Goal: Task Accomplishment & Management: Manage account settings

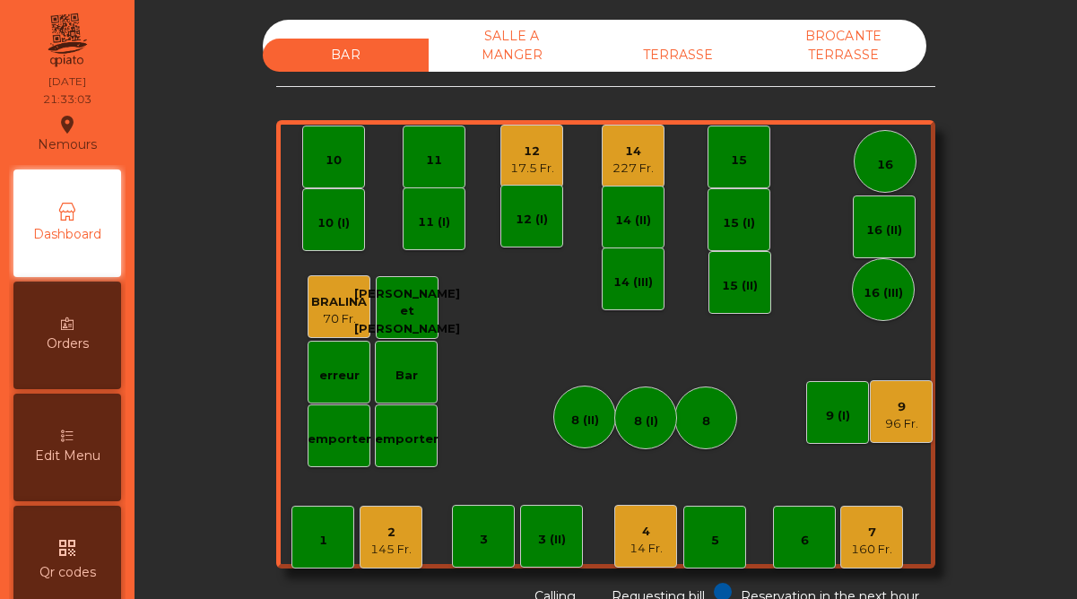
scroll to position [768, 0]
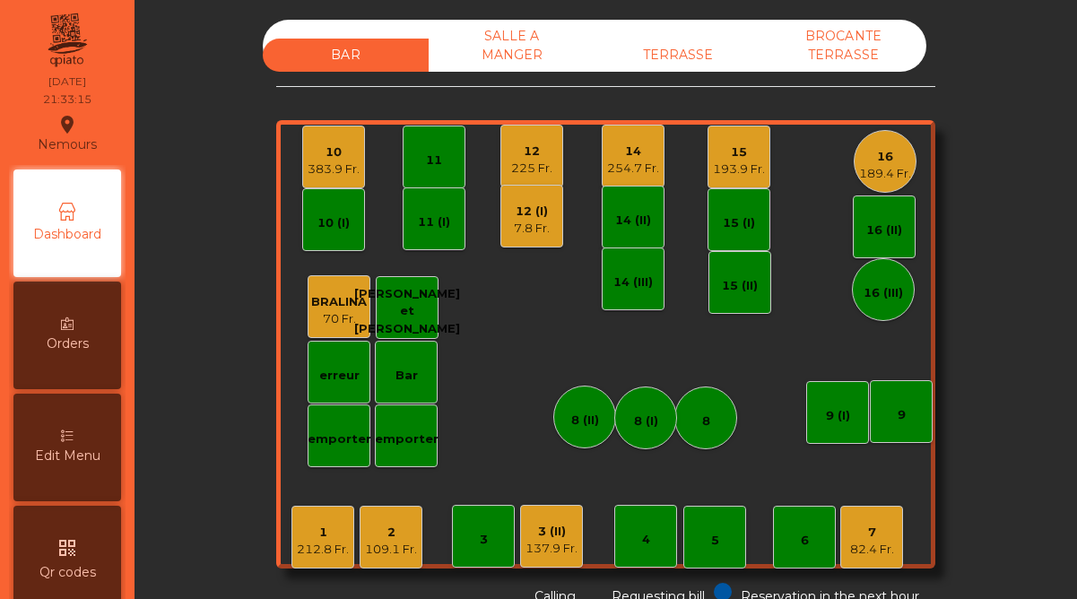
click at [526, 221] on div "7.8 Fr." at bounding box center [532, 229] width 36 height 18
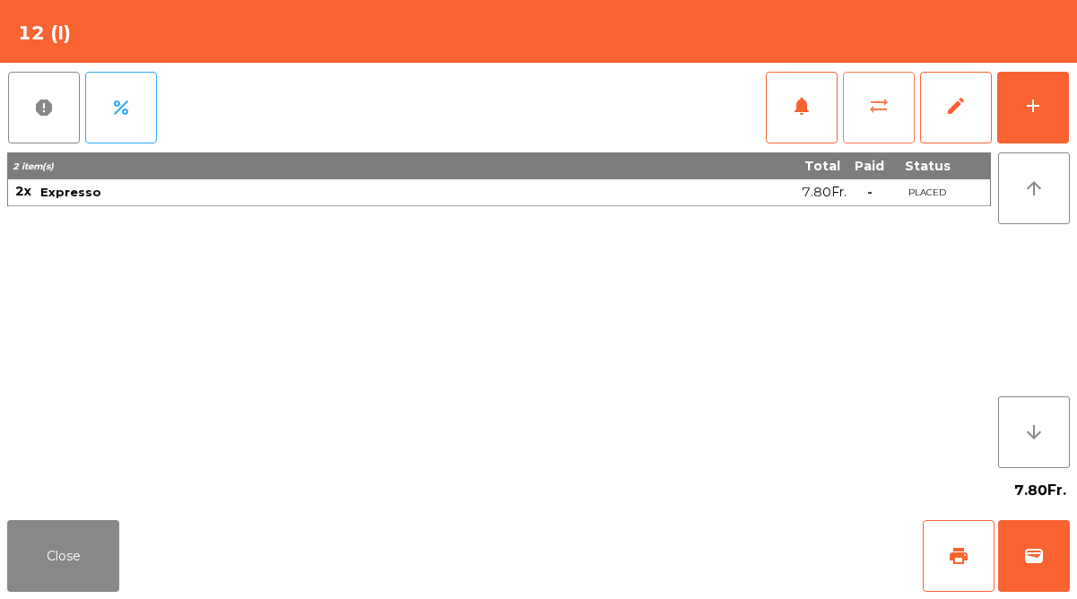
click at [882, 112] on span "sync_alt" at bounding box center [879, 106] width 22 height 22
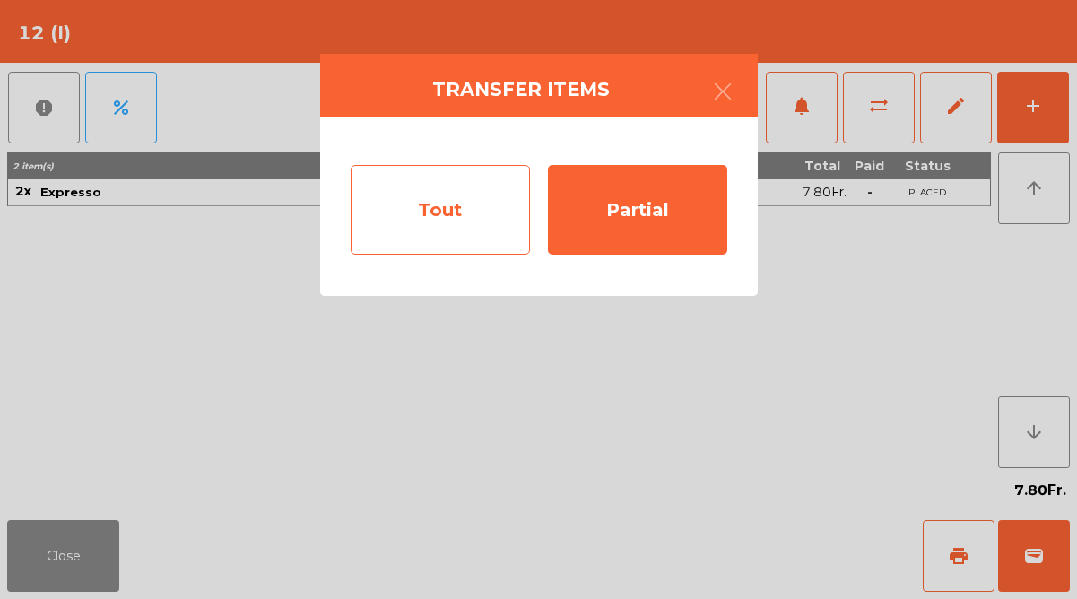
click at [468, 210] on div "Tout" at bounding box center [440, 210] width 179 height 90
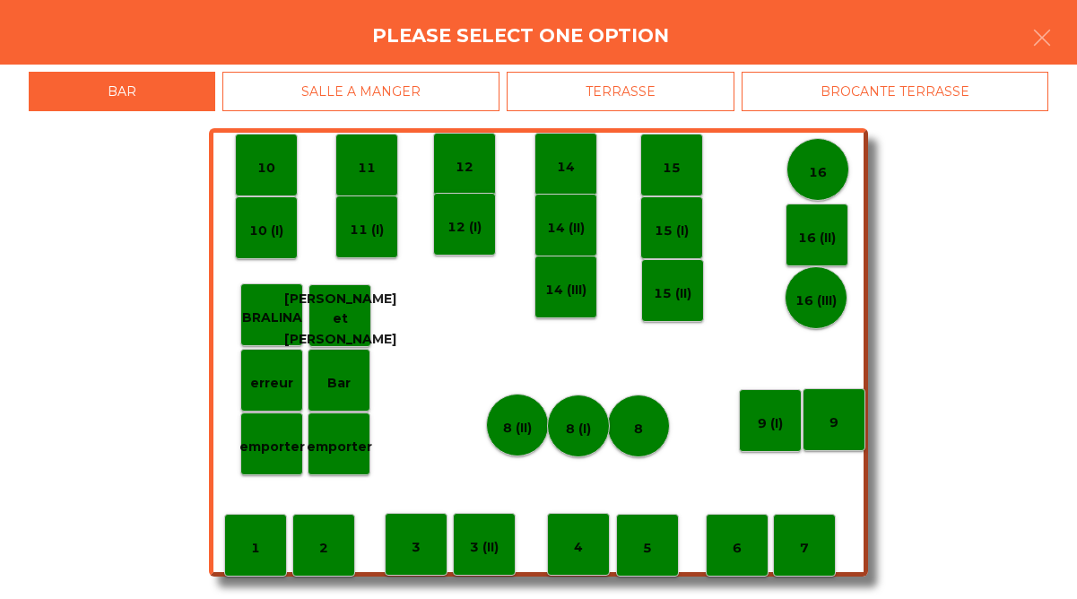
click at [447, 172] on div "12" at bounding box center [464, 164] width 63 height 63
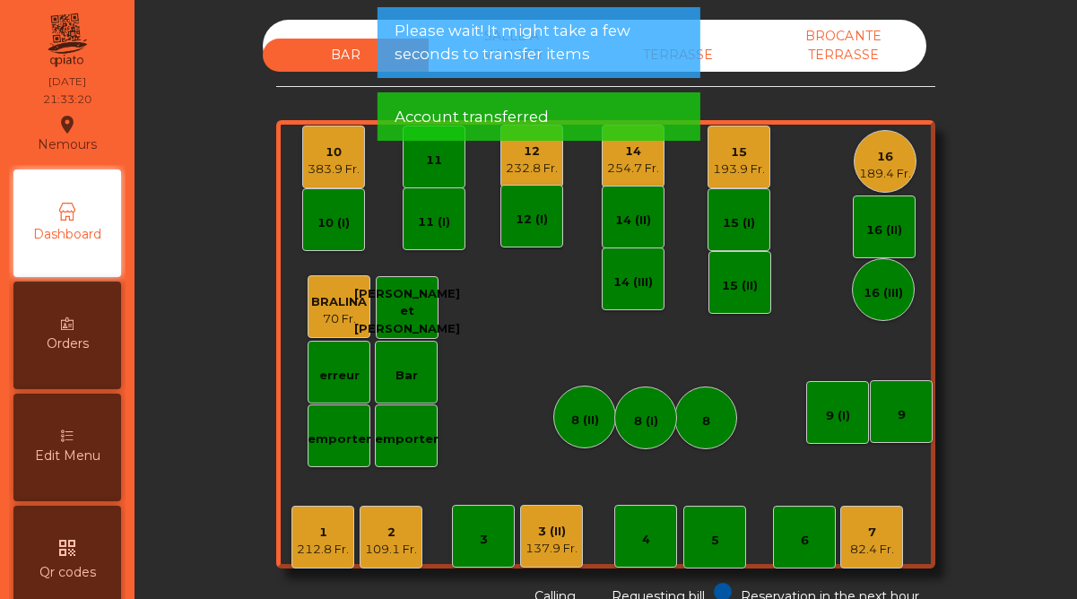
click at [542, 160] on div "232.8 Fr." at bounding box center [532, 169] width 52 height 18
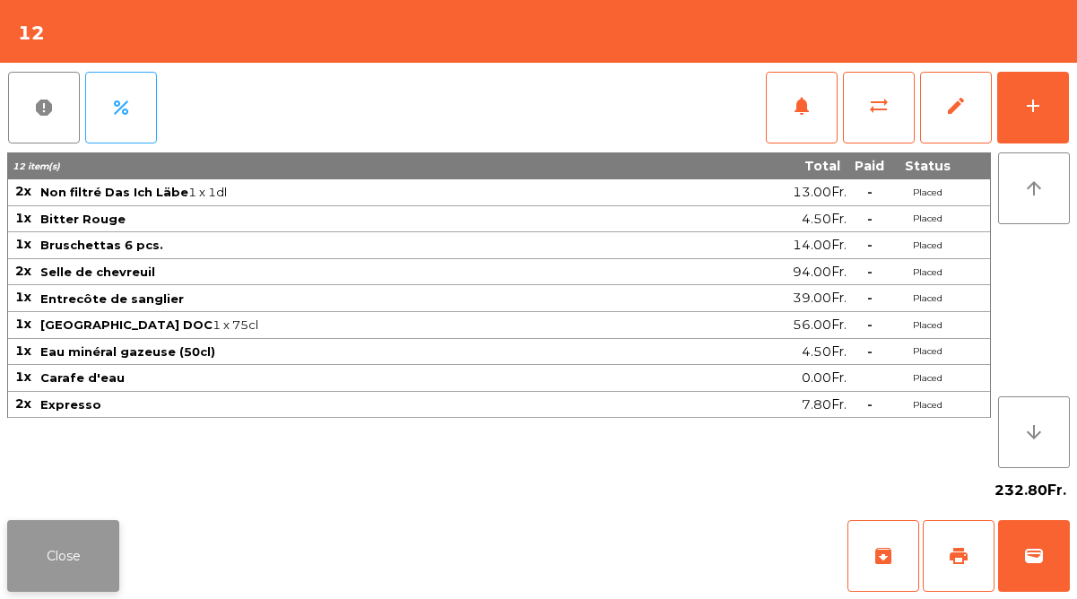
click at [74, 554] on button "Close" at bounding box center [63, 556] width 112 height 72
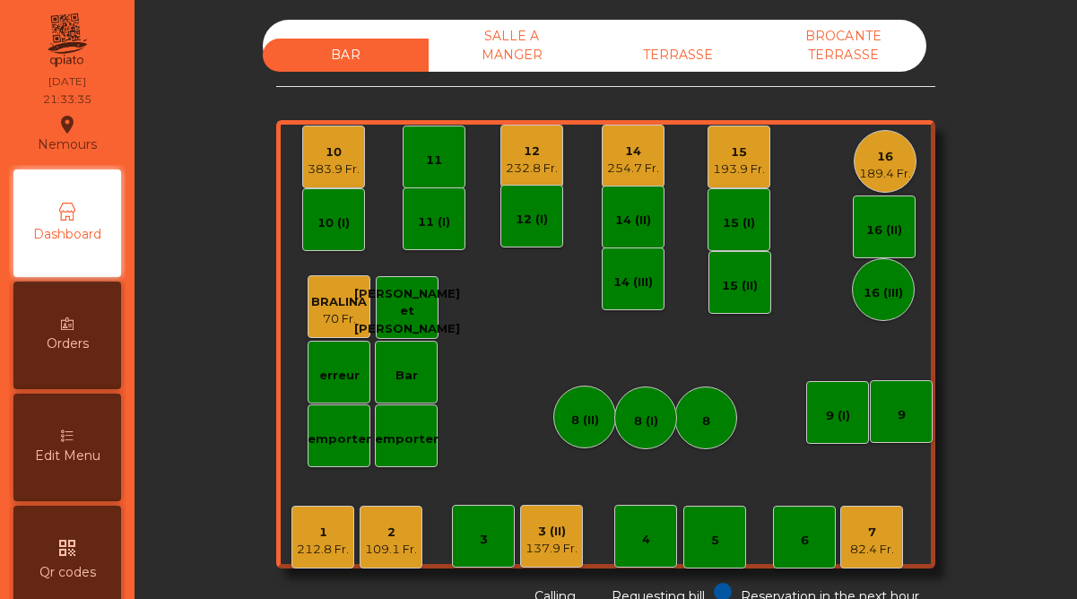
click at [620, 178] on div "14 254.7 Fr." at bounding box center [633, 156] width 63 height 63
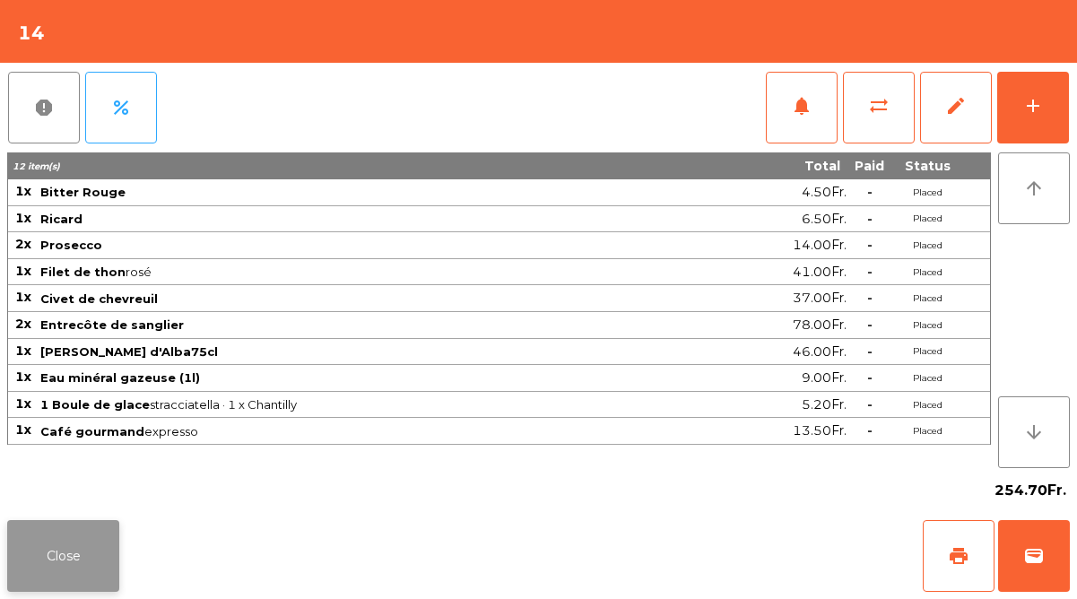
click at [83, 548] on button "Close" at bounding box center [63, 556] width 112 height 72
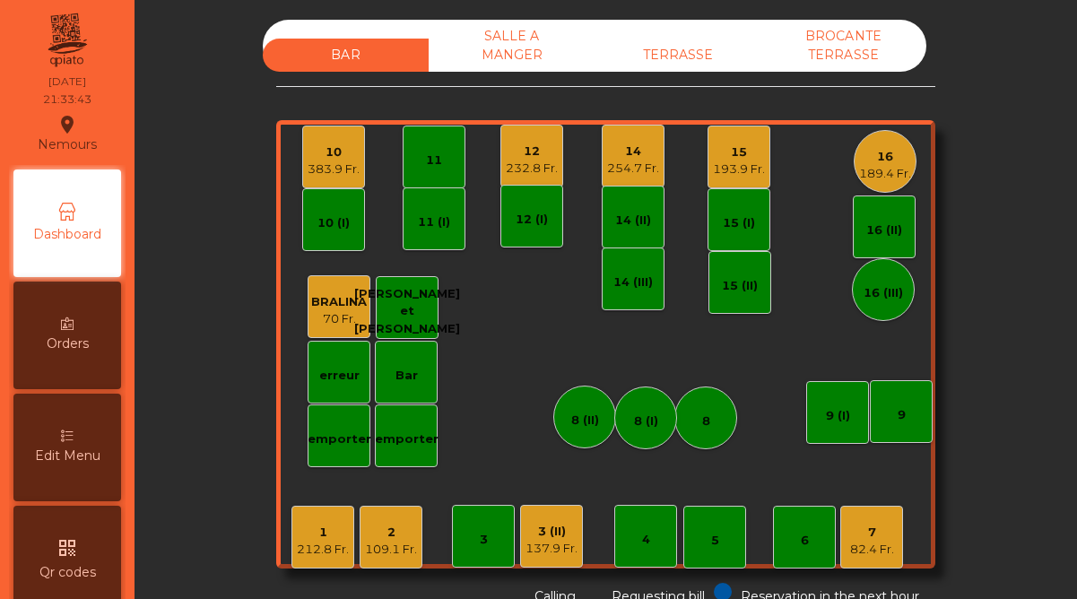
click at [338, 169] on div "383.9 Fr." at bounding box center [334, 170] width 52 height 18
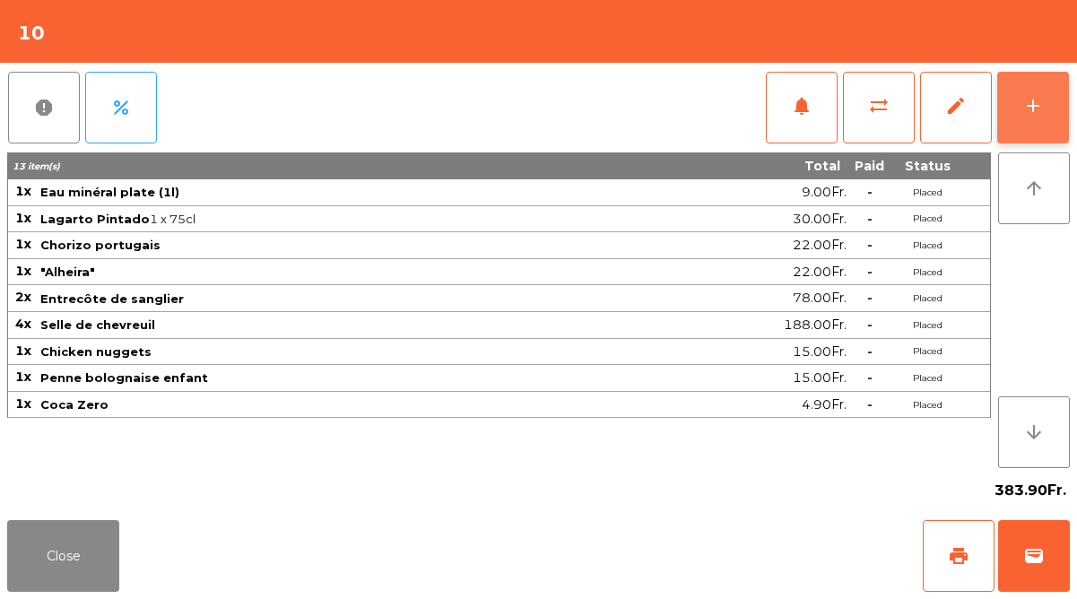
click at [1029, 123] on button "add" at bounding box center [1033, 108] width 72 height 72
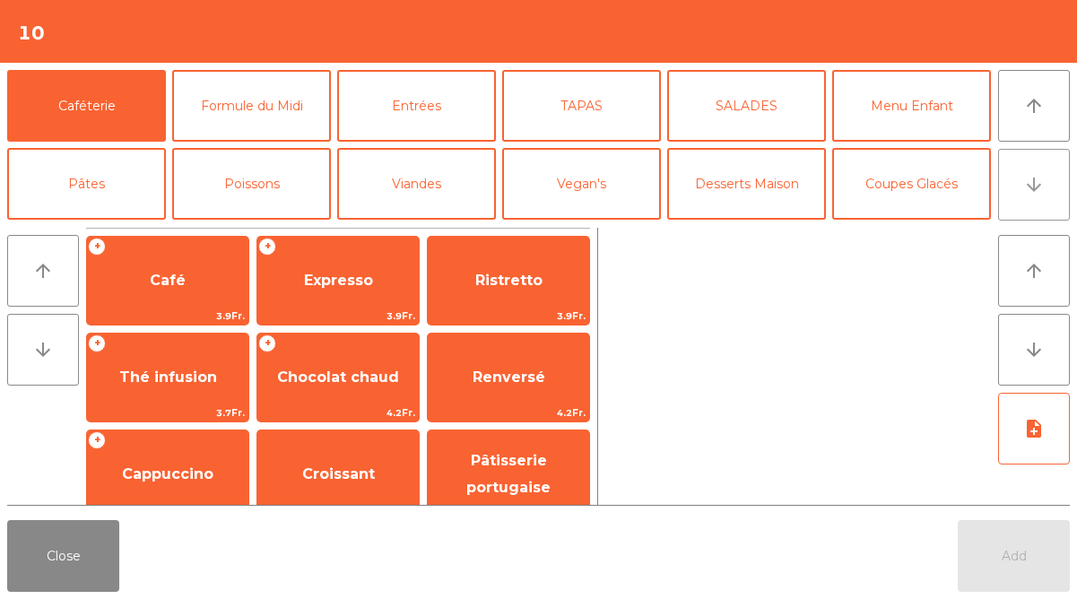
click at [1030, 187] on icon "arrow_downward" at bounding box center [1034, 185] width 22 height 22
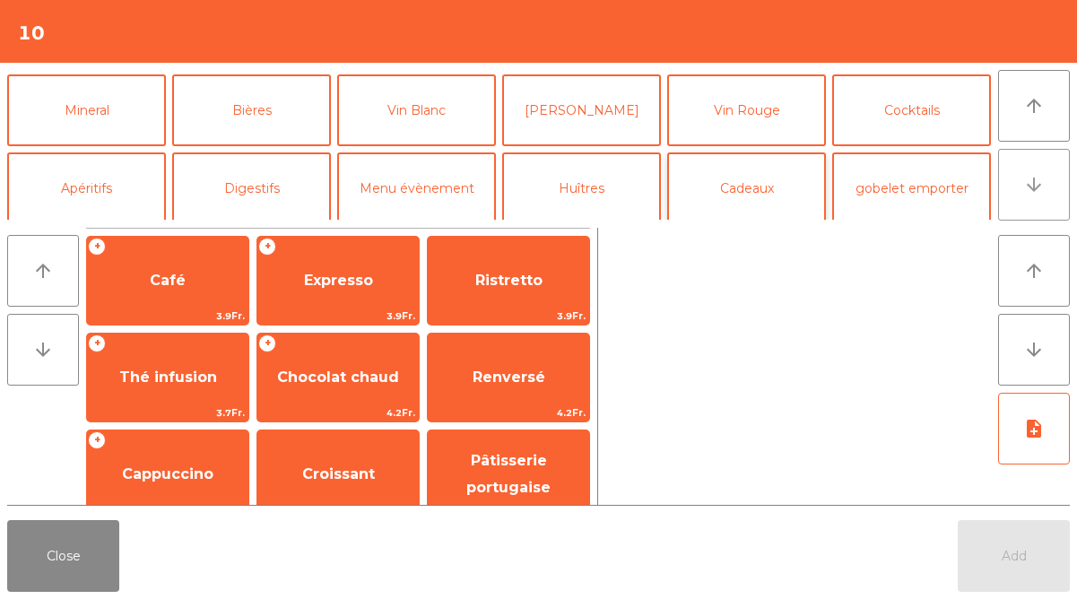
scroll to position [156, 0]
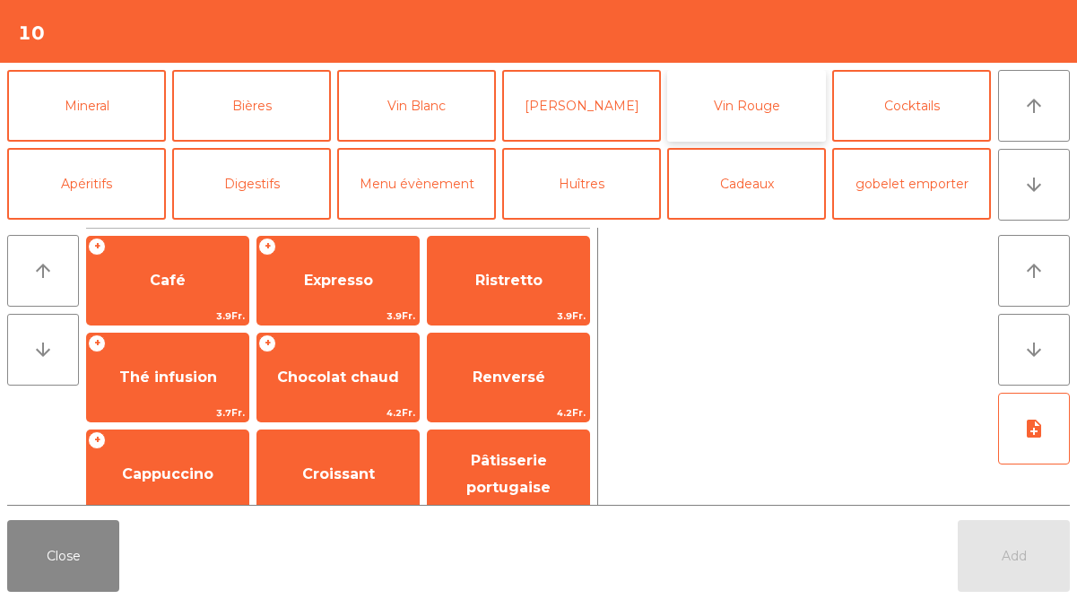
click at [743, 126] on button "Vin Rouge" at bounding box center [746, 106] width 159 height 72
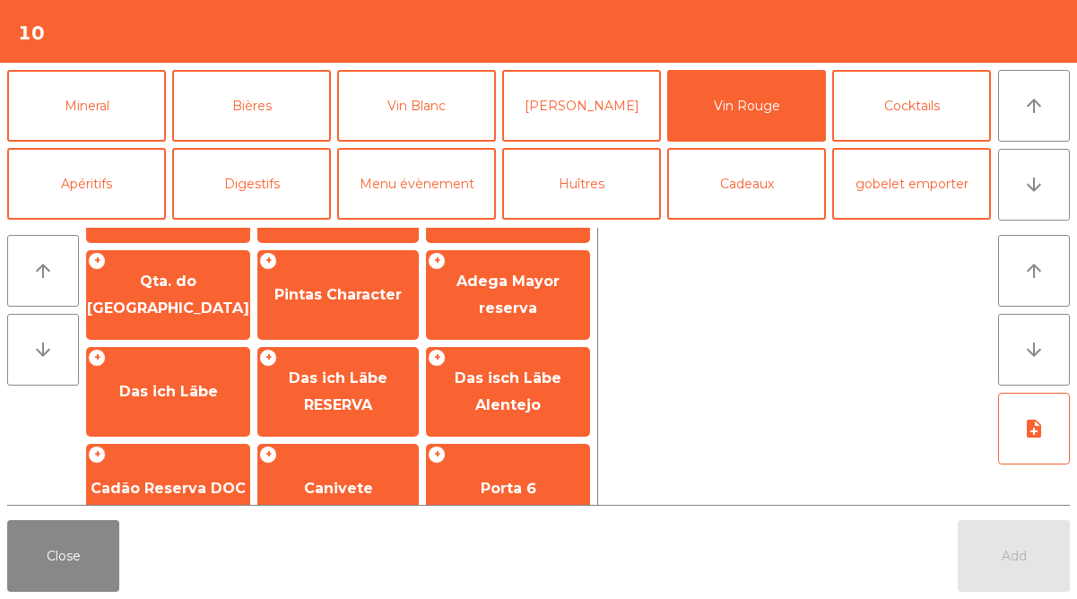
scroll to position [602, 0]
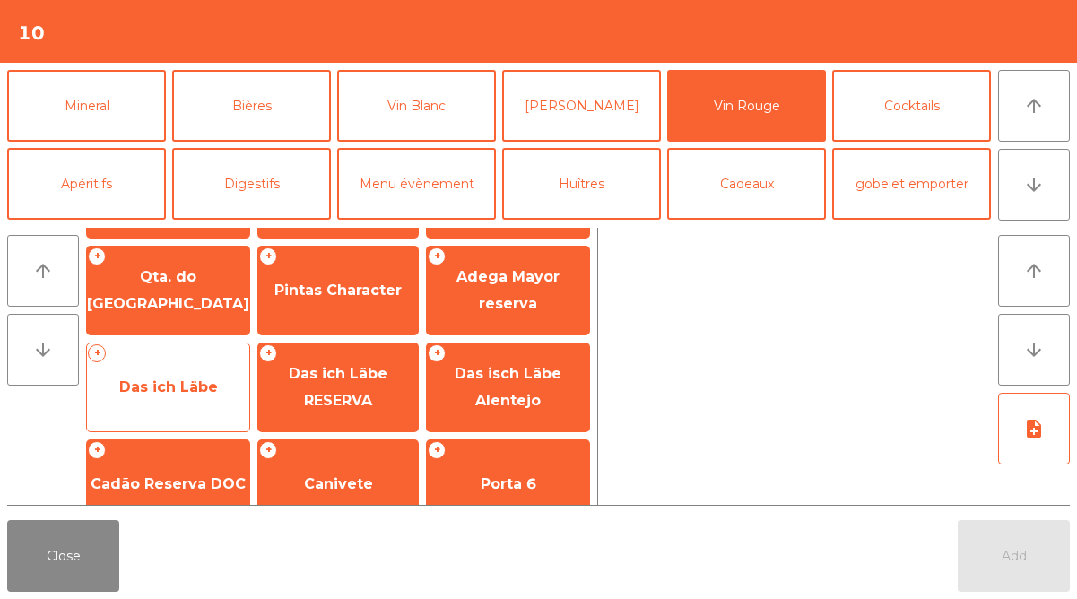
click at [221, 379] on span "Das ich Läbe" at bounding box center [168, 387] width 162 height 48
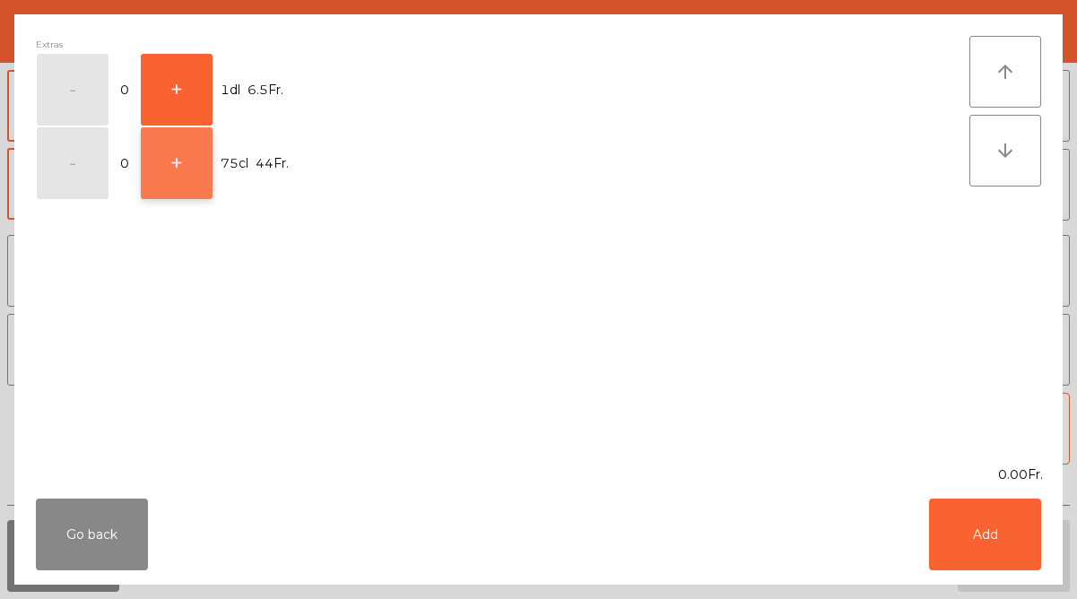
click at [169, 150] on button "+" at bounding box center [177, 163] width 72 height 72
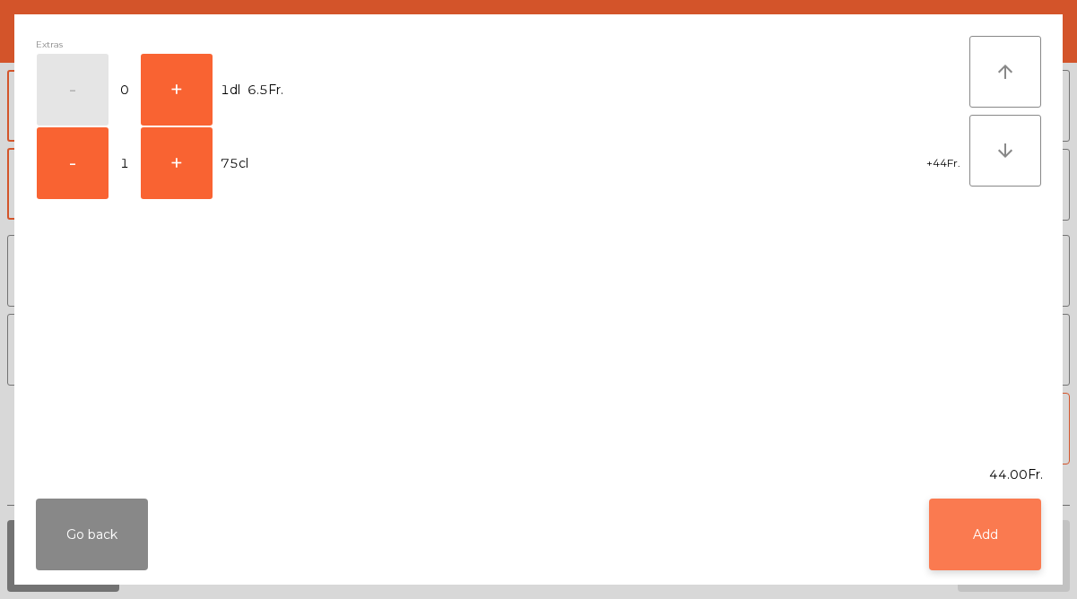
click at [991, 554] on button "Add" at bounding box center [985, 535] width 112 height 72
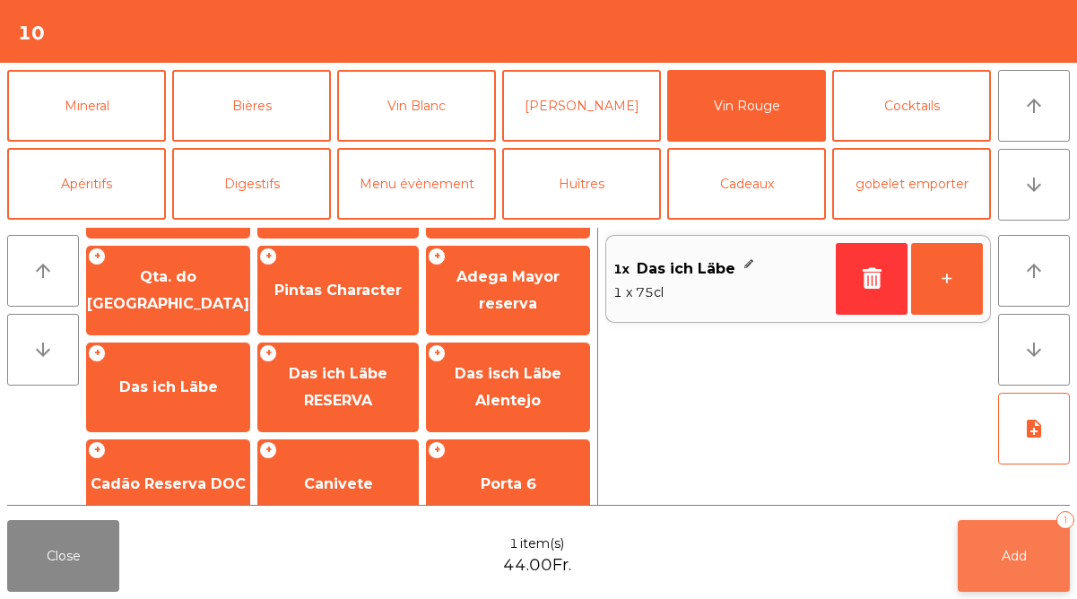
click at [998, 557] on button "Add 1" at bounding box center [1014, 556] width 112 height 72
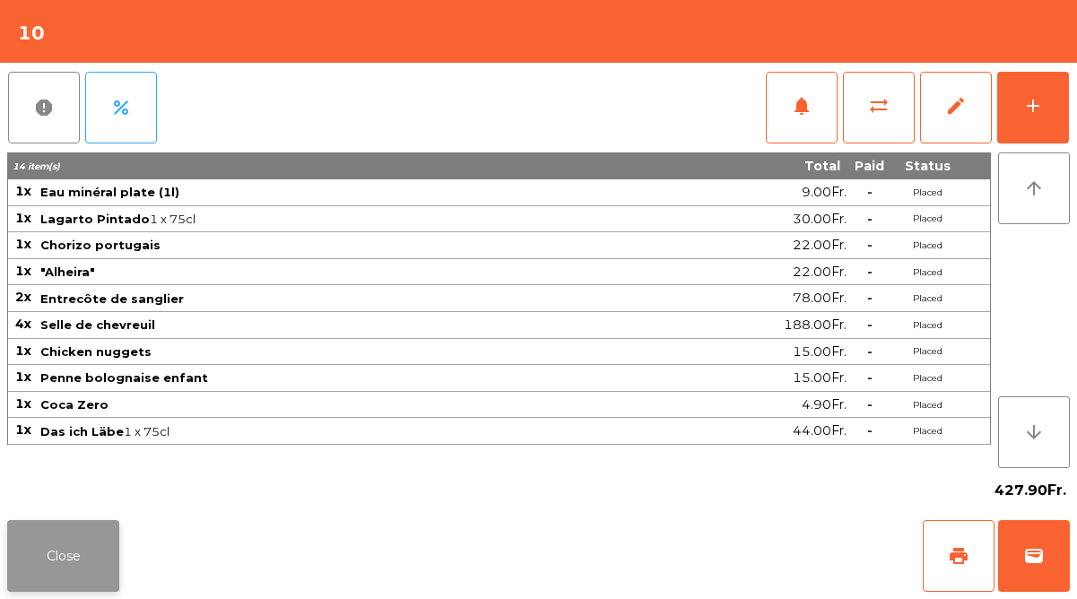
click at [76, 559] on button "Close" at bounding box center [63, 556] width 112 height 72
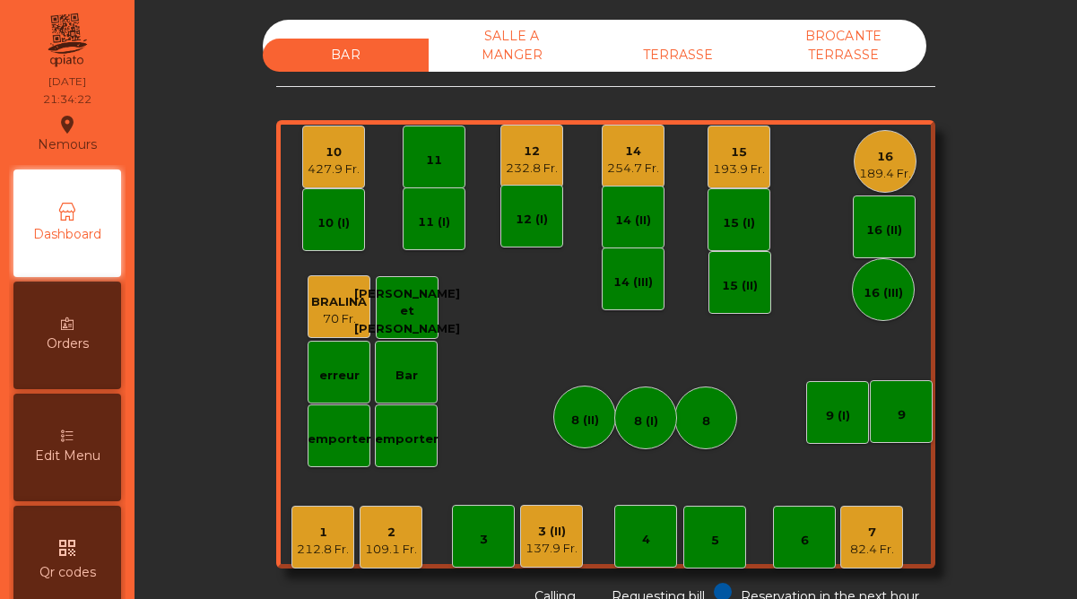
click at [329, 153] on div "10" at bounding box center [334, 152] width 52 height 18
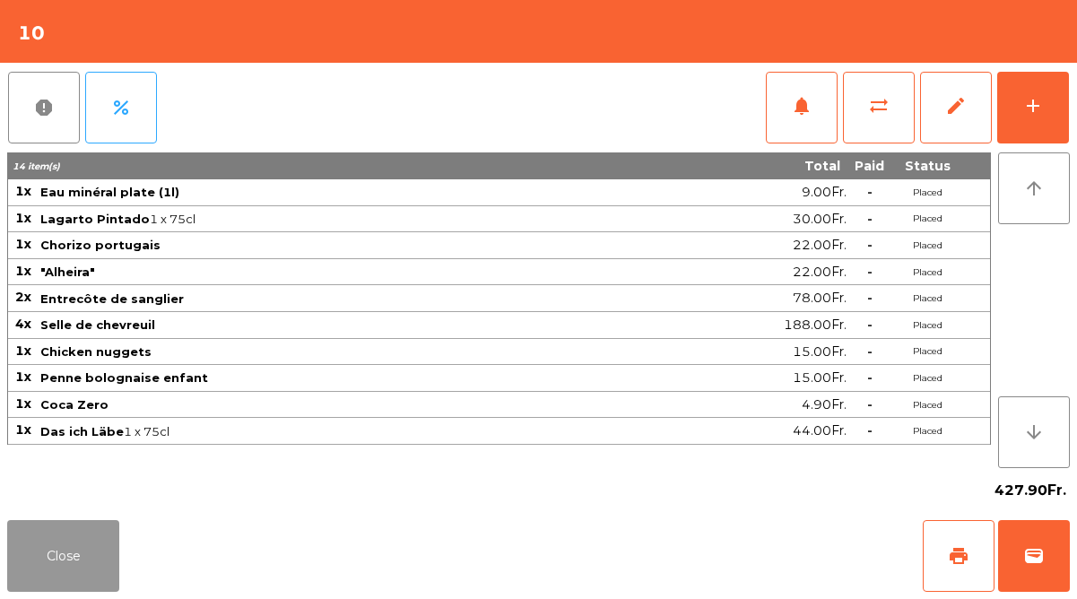
click at [74, 556] on button "Close" at bounding box center [63, 556] width 112 height 72
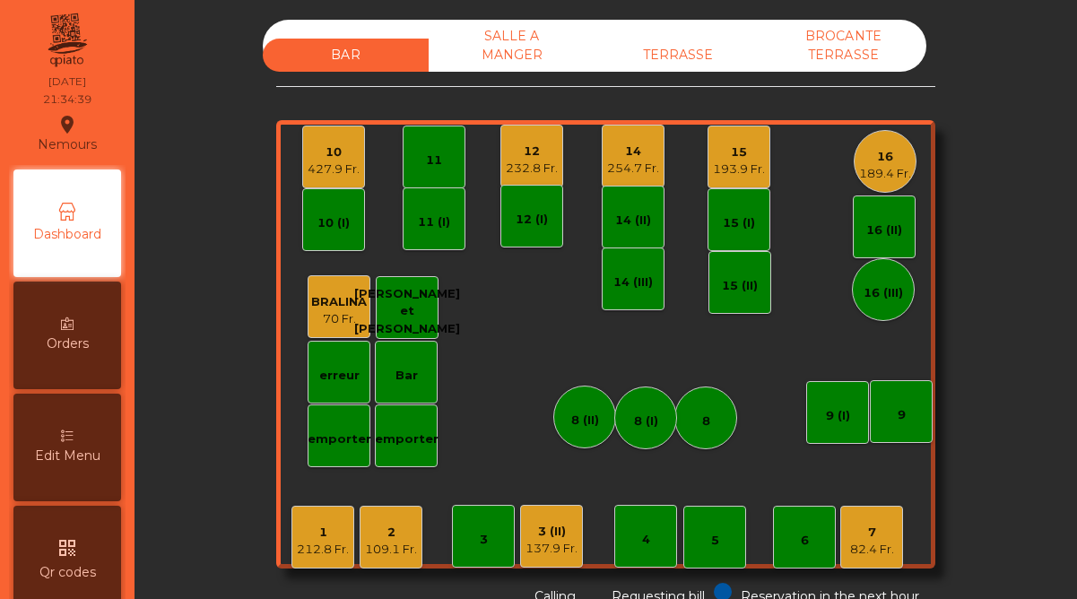
click at [885, 174] on div "189.4 Fr." at bounding box center [885, 174] width 52 height 18
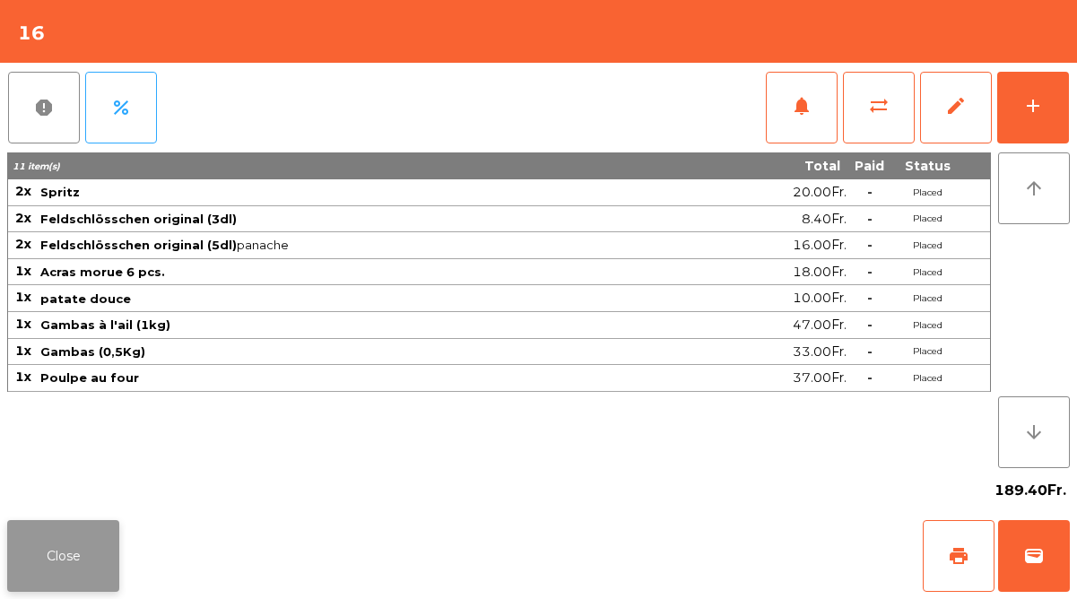
click at [102, 557] on button "Close" at bounding box center [63, 556] width 112 height 72
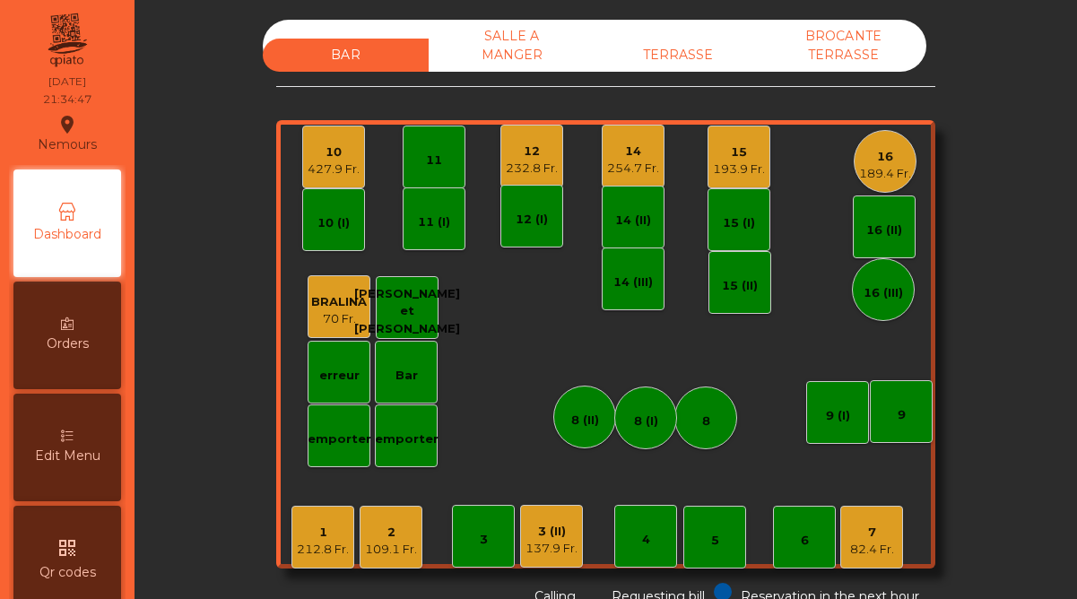
click at [646, 167] on div "254.7 Fr." at bounding box center [633, 169] width 52 height 18
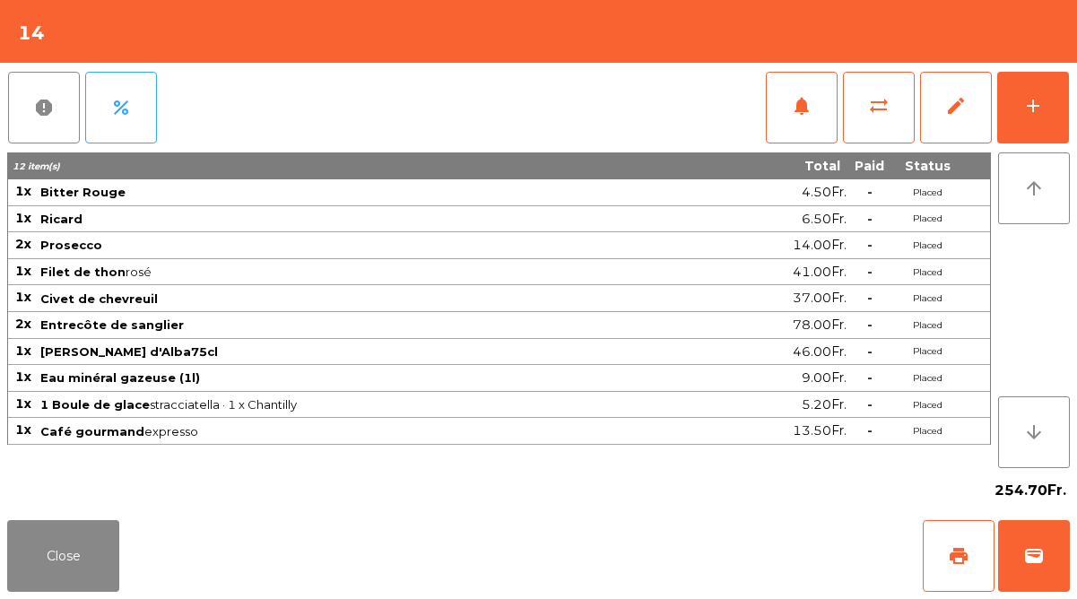
click at [101, 515] on div "Close print wallet" at bounding box center [538, 556] width 1077 height 86
click at [75, 539] on button "Close" at bounding box center [63, 556] width 112 height 72
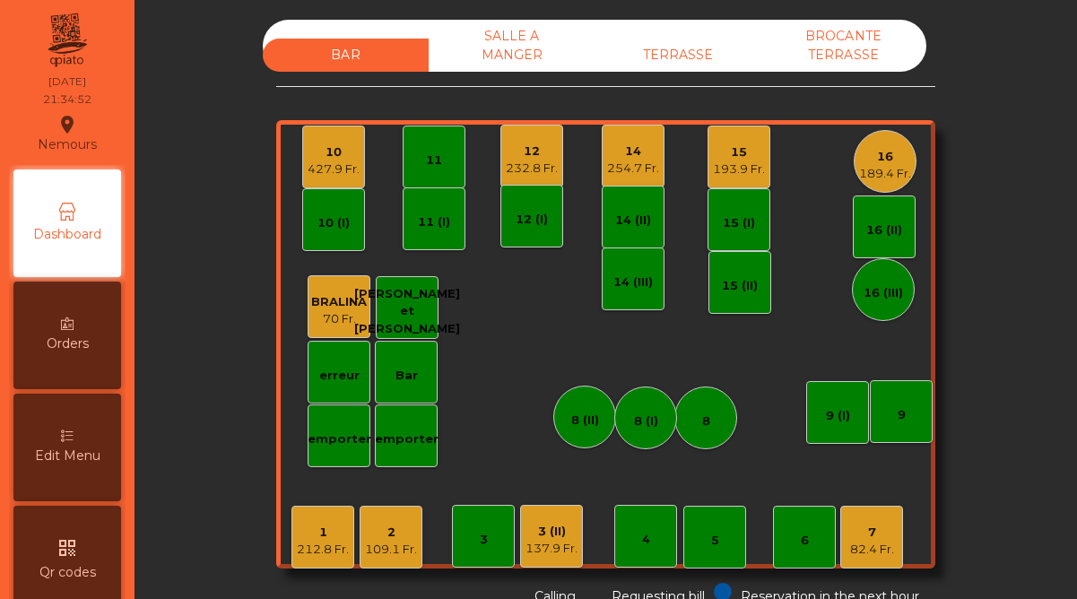
click at [856, 529] on div "7" at bounding box center [872, 533] width 44 height 18
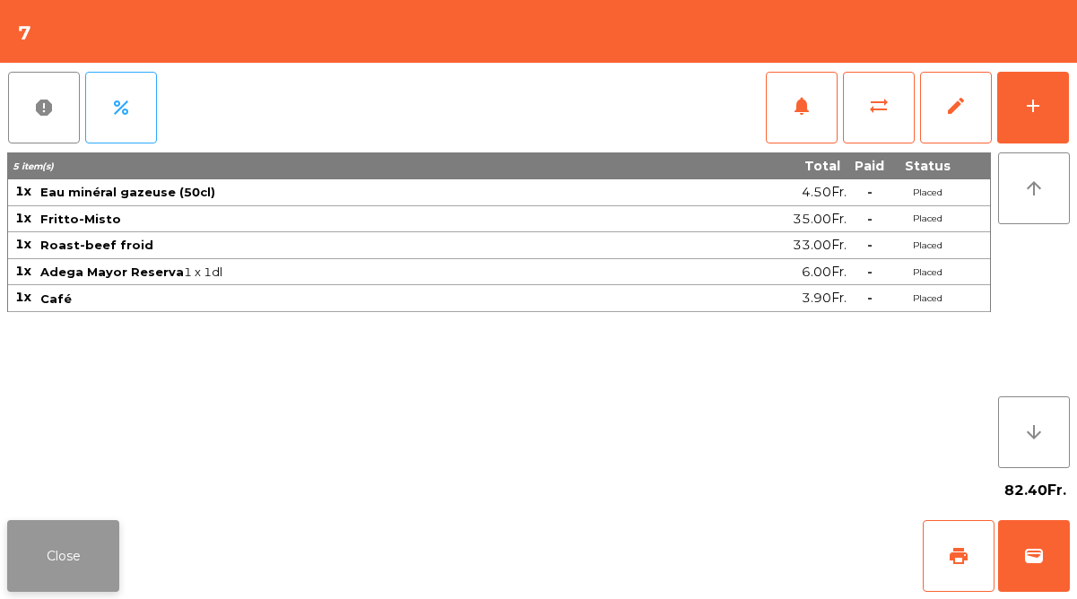
click at [77, 547] on button "Close" at bounding box center [63, 556] width 112 height 72
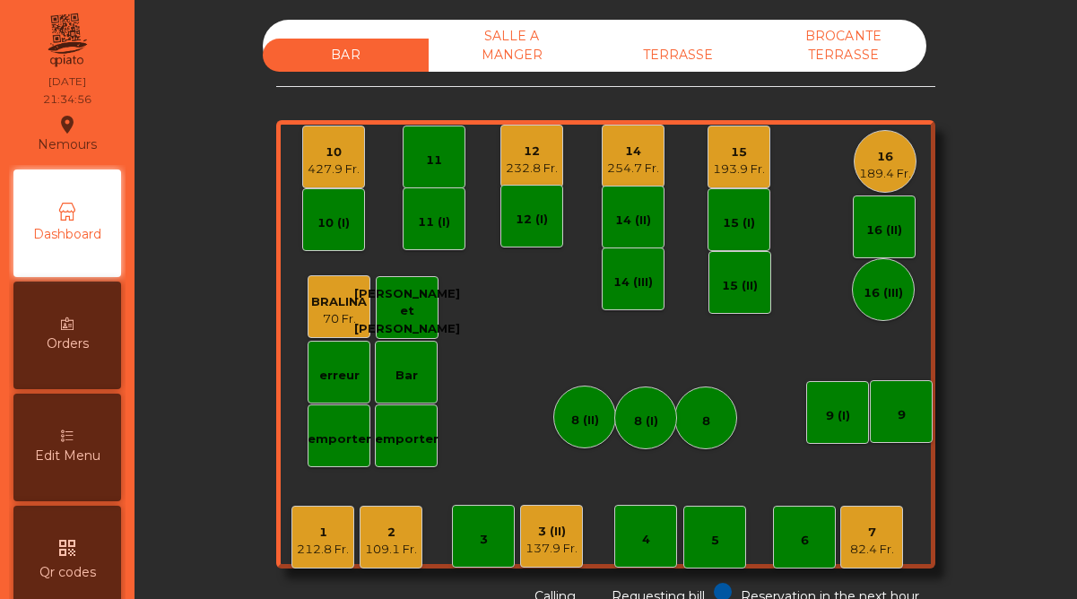
click at [544, 530] on div "3 (II)" at bounding box center [551, 532] width 52 height 18
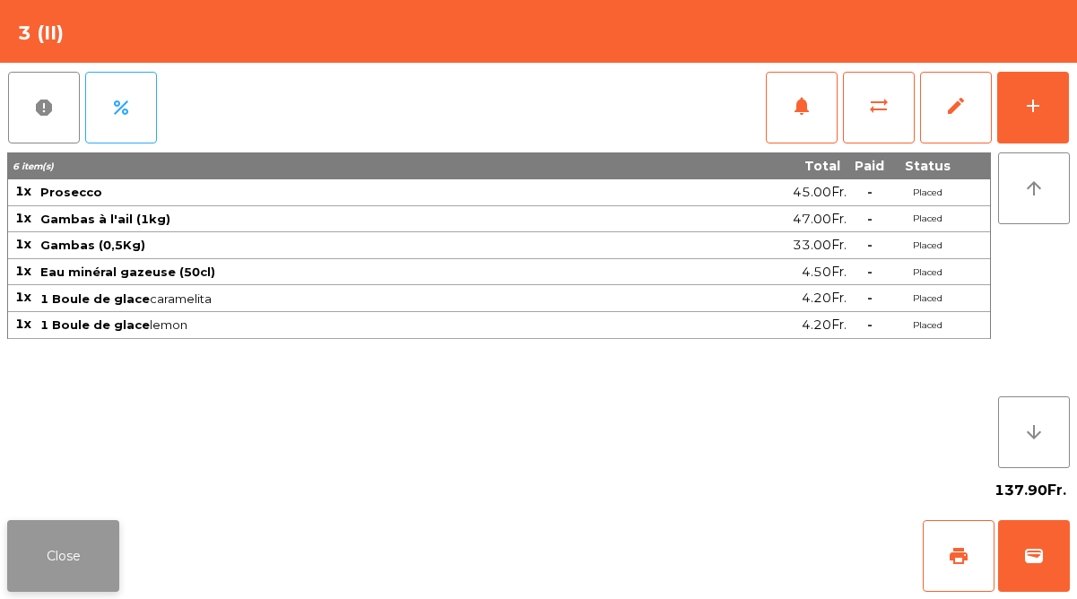
click at [109, 522] on button "Close" at bounding box center [63, 556] width 112 height 72
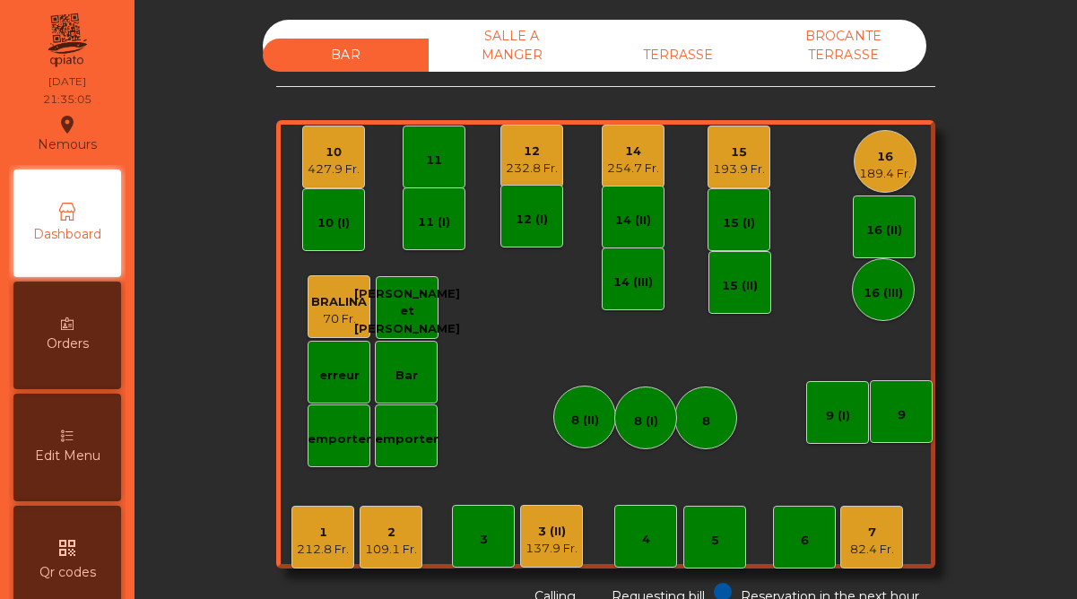
click at [391, 549] on div "109.1 Fr." at bounding box center [391, 550] width 52 height 18
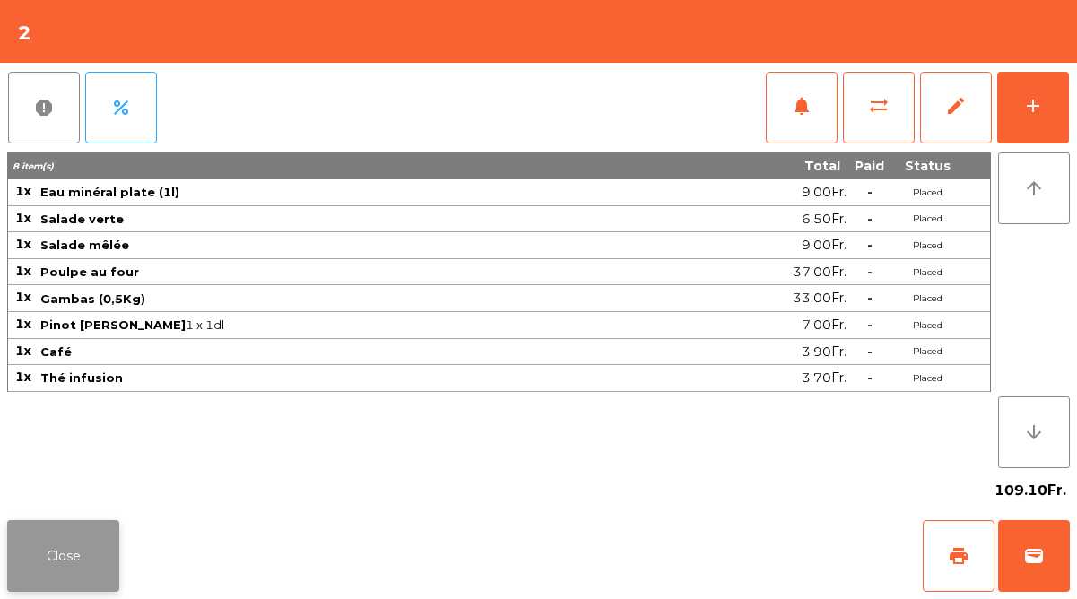
click at [94, 536] on button "Close" at bounding box center [63, 556] width 112 height 72
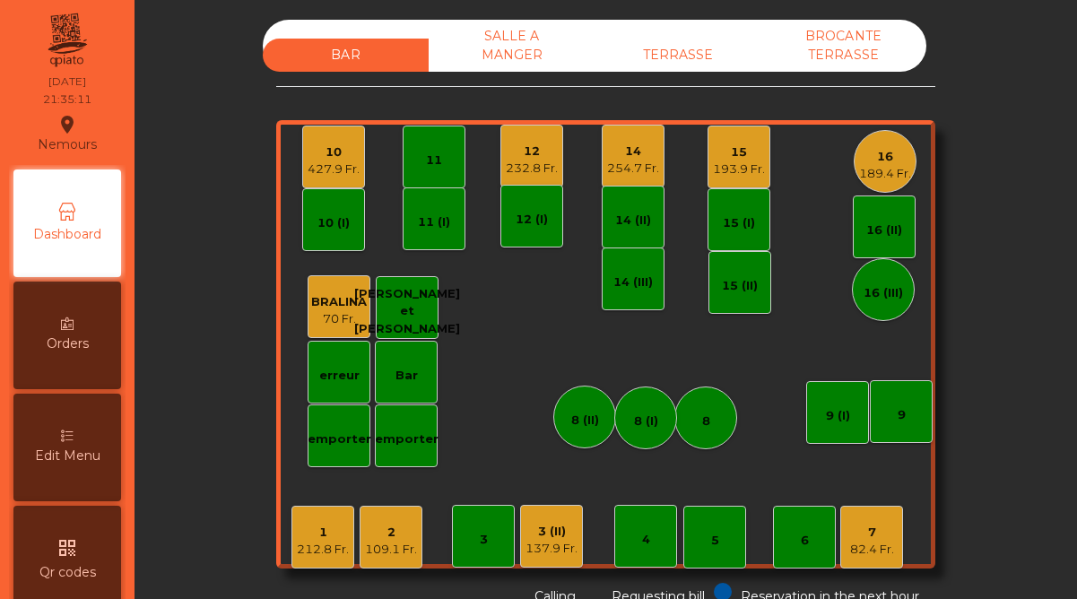
click at [308, 549] on div "212.8 Fr." at bounding box center [323, 550] width 52 height 18
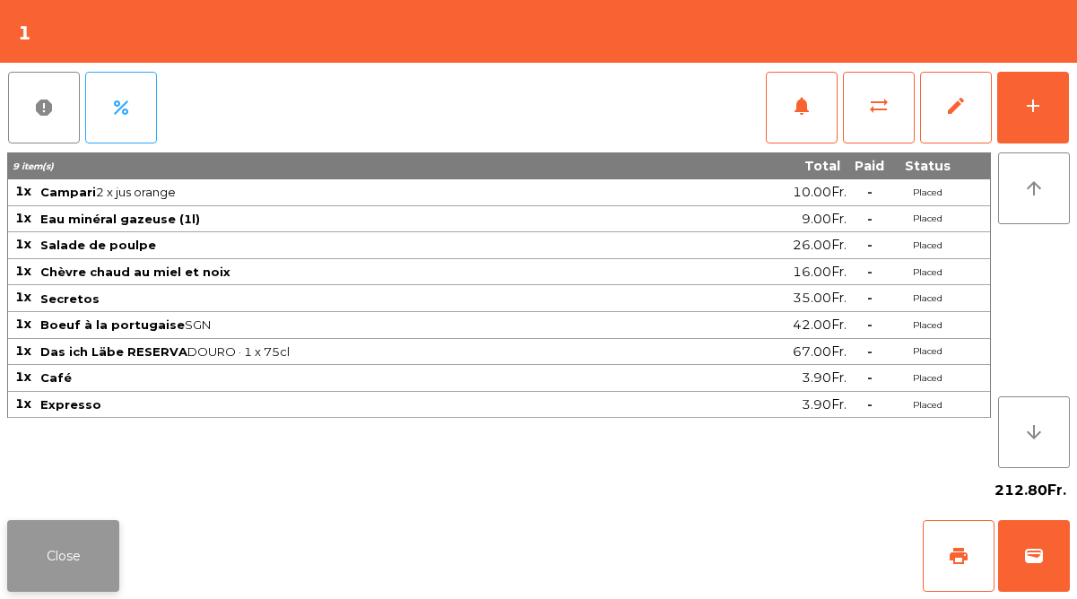
click at [89, 533] on button "Close" at bounding box center [63, 556] width 112 height 72
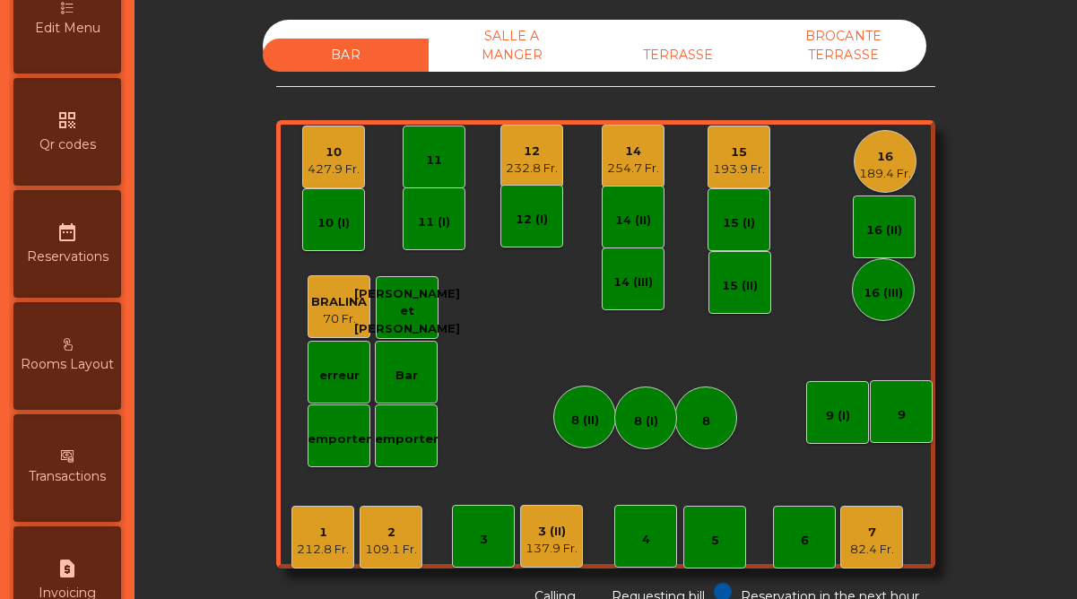
scroll to position [925, 0]
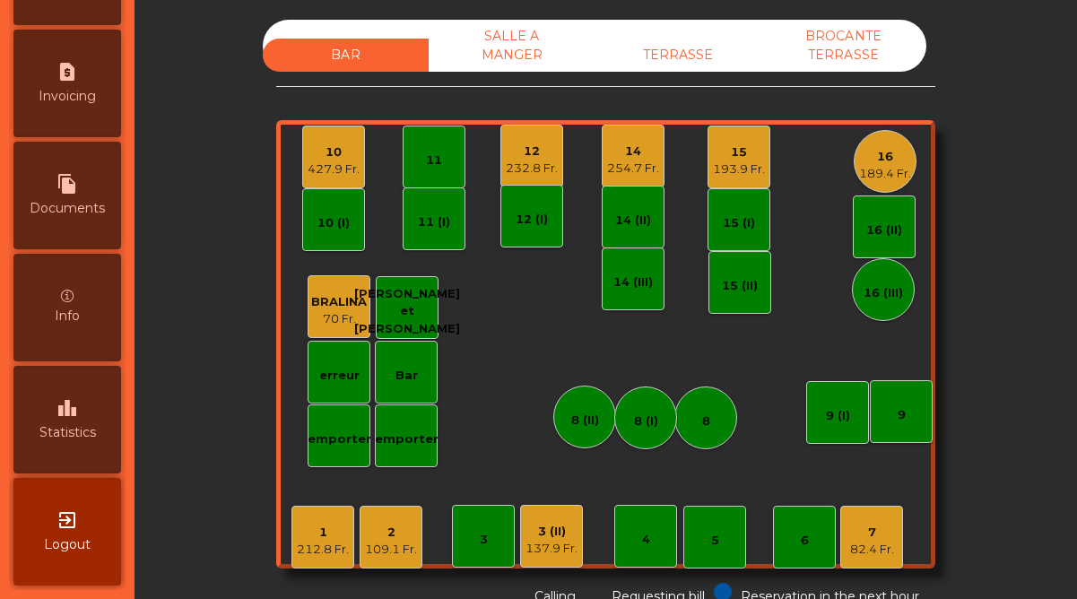
click at [88, 441] on span "Statistics" at bounding box center [67, 432] width 56 height 19
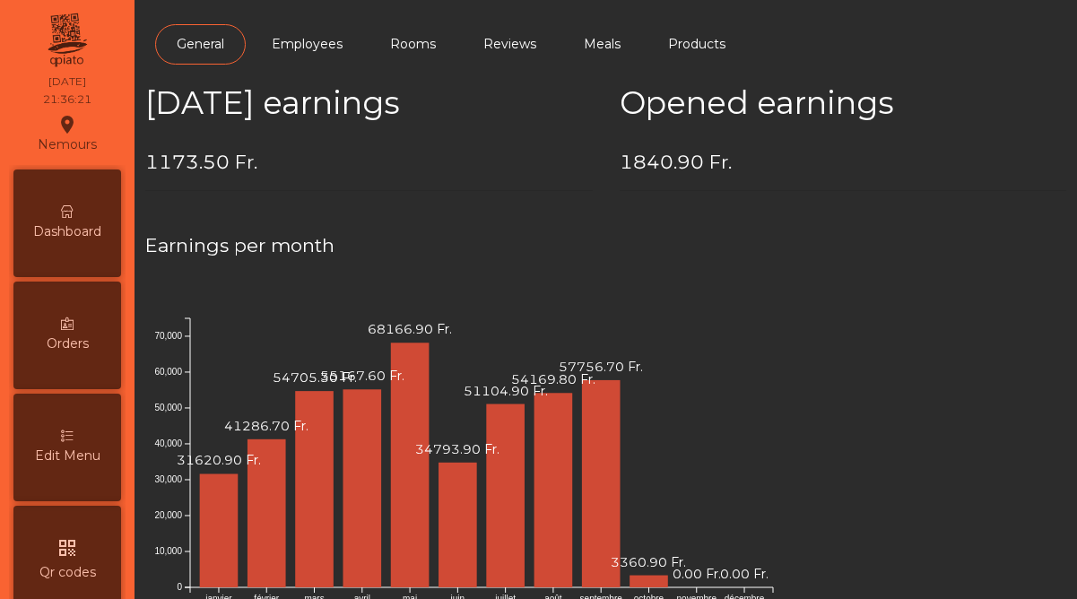
click at [50, 229] on span "Dashboard" at bounding box center [67, 231] width 68 height 19
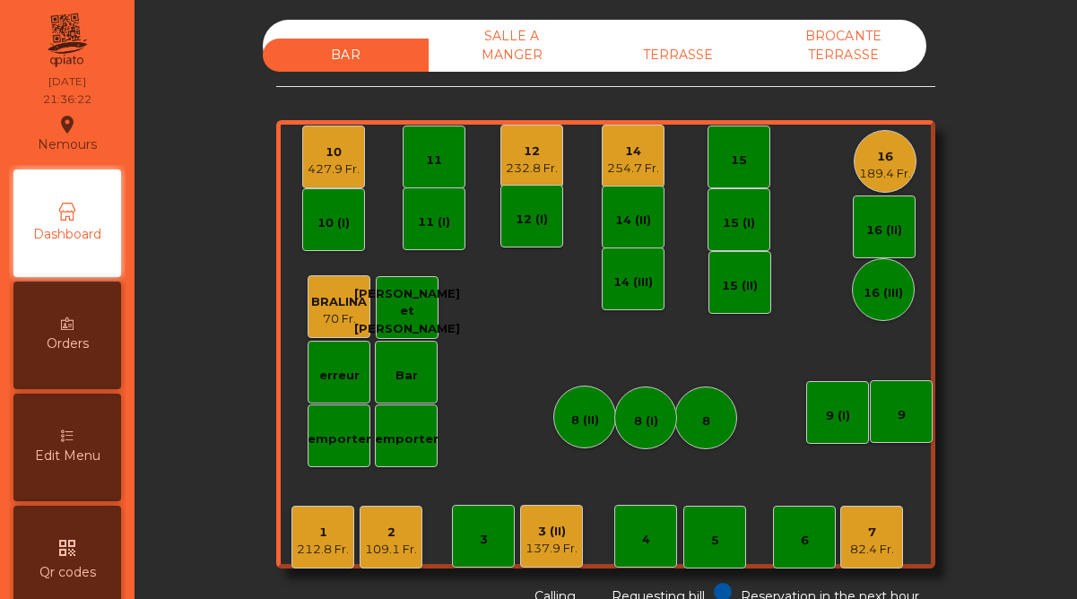
click at [334, 148] on div "10" at bounding box center [334, 152] width 52 height 18
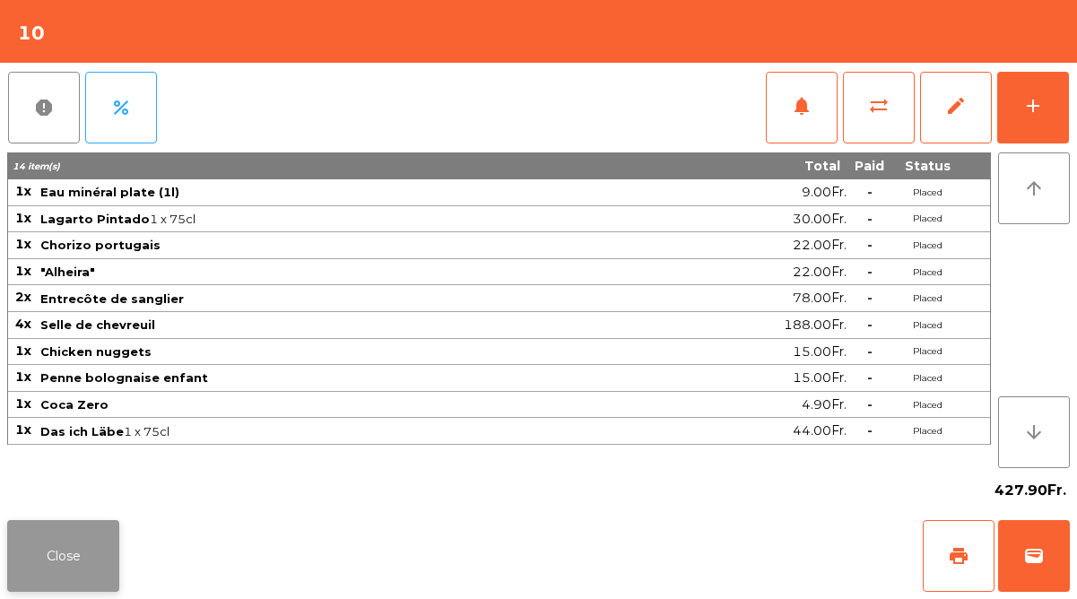
click at [87, 560] on button "Close" at bounding box center [63, 556] width 112 height 72
